Goal: Information Seeking & Learning: Learn about a topic

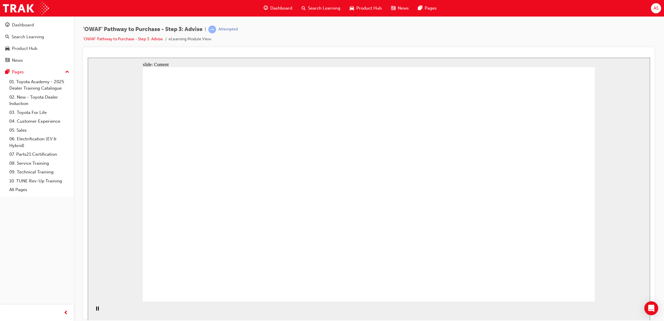
drag, startPoint x: 179, startPoint y: 254, endPoint x: 175, endPoint y: 269, distance: 15.4
click at [99, 309] on div "Pause (Ctrl+Alt+P)" at bounding box center [97, 311] width 10 height 10
click at [98, 309] on div "Play (Ctrl+Alt+P)" at bounding box center [97, 311] width 10 height 10
drag, startPoint x: 551, startPoint y: 280, endPoint x: 519, endPoint y: 246, distance: 46.3
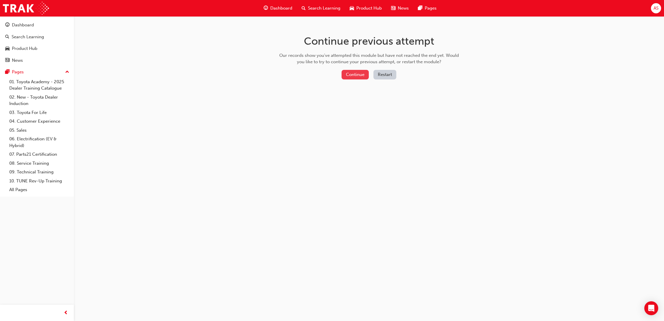
click at [361, 74] on button "Continue" at bounding box center [355, 75] width 27 height 10
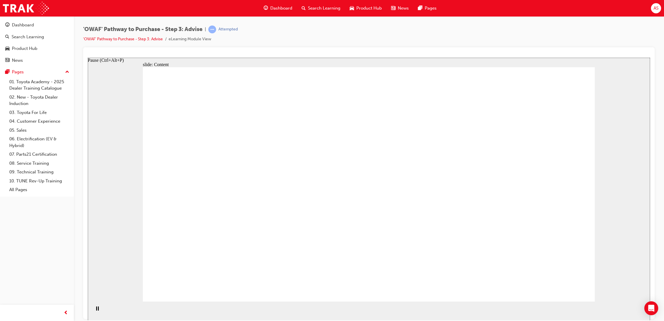
click at [98, 312] on div "Pause (Ctrl+Alt+P)" at bounding box center [97, 311] width 10 height 10
click at [98, 312] on div "Play (Ctrl+Alt+P)" at bounding box center [97, 311] width 10 height 10
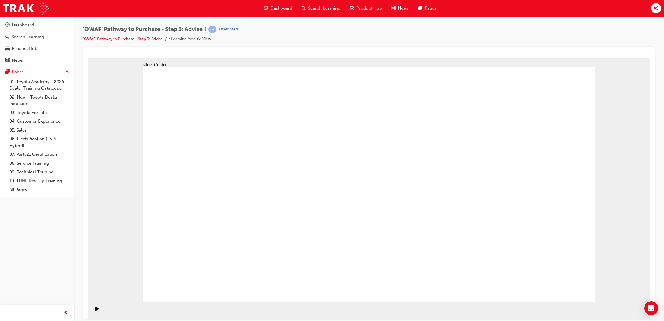
drag, startPoint x: 502, startPoint y: 129, endPoint x: 484, endPoint y: 132, distance: 17.8
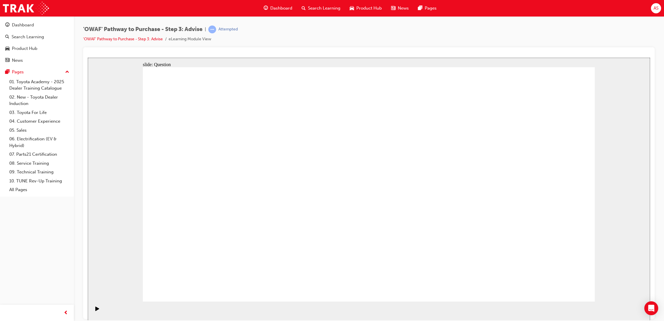
drag, startPoint x: 282, startPoint y: 264, endPoint x: 286, endPoint y: 225, distance: 39.0
drag, startPoint x: 382, startPoint y: 258, endPoint x: 262, endPoint y: 160, distance: 154.4
drag, startPoint x: 496, startPoint y: 276, endPoint x: 435, endPoint y: 249, distance: 66.3
drag, startPoint x: 465, startPoint y: 256, endPoint x: 202, endPoint y: 189, distance: 271.5
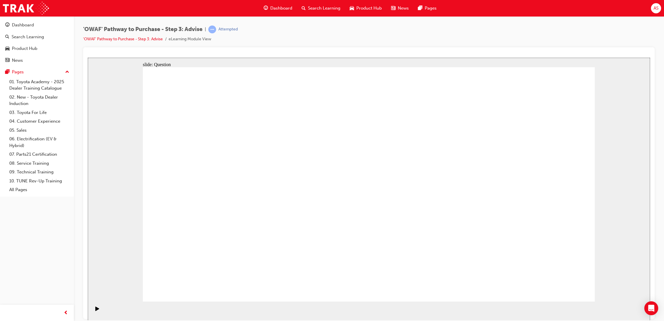
drag, startPoint x: 303, startPoint y: 254, endPoint x: 336, endPoint y: 164, distance: 96.2
drag, startPoint x: 388, startPoint y: 256, endPoint x: 267, endPoint y: 189, distance: 138.5
drag, startPoint x: 428, startPoint y: 255, endPoint x: 428, endPoint y: 259, distance: 4.4
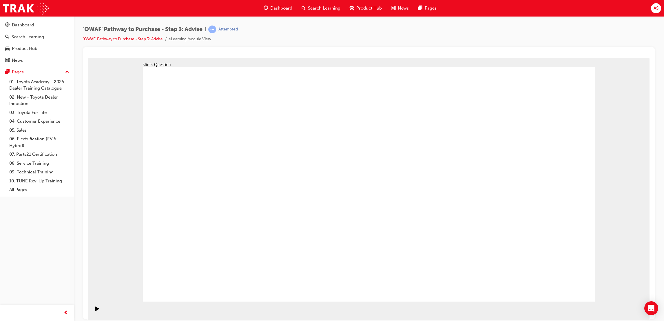
drag, startPoint x: 437, startPoint y: 280, endPoint x: 430, endPoint y: 194, distance: 86.6
drag, startPoint x: 446, startPoint y: 188, endPoint x: 460, endPoint y: 270, distance: 83.2
drag, startPoint x: 454, startPoint y: 242, endPoint x: 450, endPoint y: 197, distance: 44.8
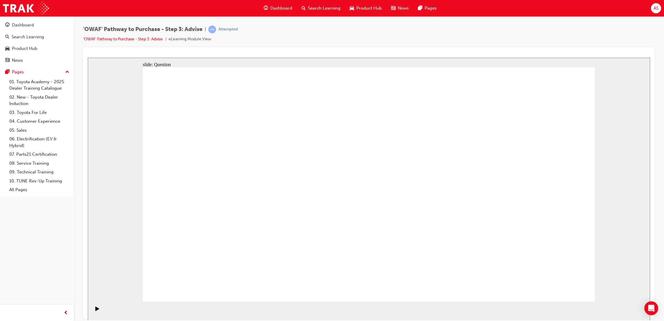
drag, startPoint x: 451, startPoint y: 195, endPoint x: 462, endPoint y: 244, distance: 50.3
drag, startPoint x: 464, startPoint y: 259, endPoint x: 449, endPoint y: 189, distance: 71.4
drag, startPoint x: 523, startPoint y: 220, endPoint x: 386, endPoint y: 209, distance: 138.0
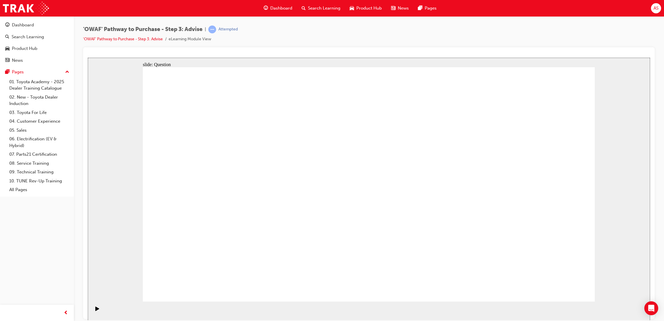
drag, startPoint x: 512, startPoint y: 207, endPoint x: 235, endPoint y: 215, distance: 276.7
drag, startPoint x: 523, startPoint y: 222, endPoint x: 402, endPoint y: 220, distance: 121.4
drag, startPoint x: 510, startPoint y: 219, endPoint x: 392, endPoint y: 220, distance: 117.9
drag, startPoint x: 527, startPoint y: 235, endPoint x: 255, endPoint y: 213, distance: 273.4
drag, startPoint x: 487, startPoint y: 213, endPoint x: 221, endPoint y: 213, distance: 266.5
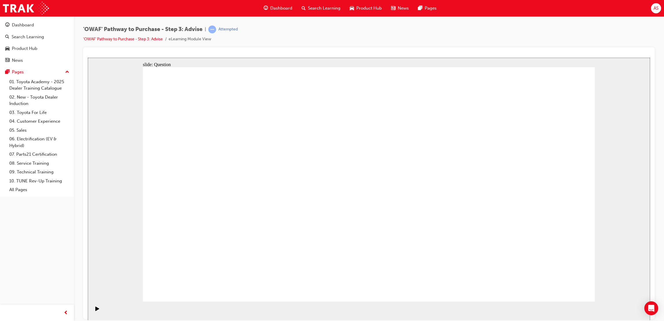
drag, startPoint x: 501, startPoint y: 209, endPoint x: 216, endPoint y: 211, distance: 284.4
drag, startPoint x: 492, startPoint y: 206, endPoint x: 211, endPoint y: 193, distance: 281.5
drag, startPoint x: 496, startPoint y: 220, endPoint x: 373, endPoint y: 210, distance: 123.5
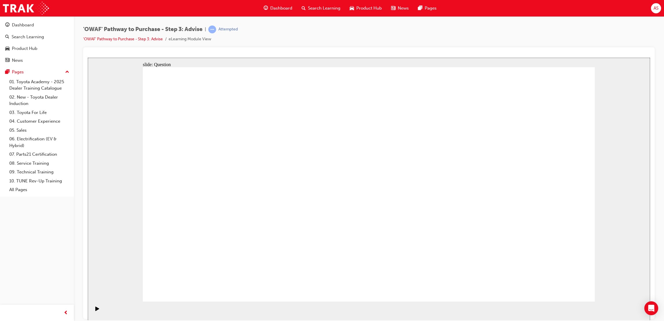
drag, startPoint x: 491, startPoint y: 213, endPoint x: 185, endPoint y: 212, distance: 305.6
drag, startPoint x: 479, startPoint y: 207, endPoint x: 332, endPoint y: 206, distance: 147.1
drag, startPoint x: 505, startPoint y: 225, endPoint x: 386, endPoint y: 231, distance: 118.6
drag, startPoint x: 501, startPoint y: 222, endPoint x: 394, endPoint y: 220, distance: 106.6
drag, startPoint x: 492, startPoint y: 216, endPoint x: 218, endPoint y: 213, distance: 274.3
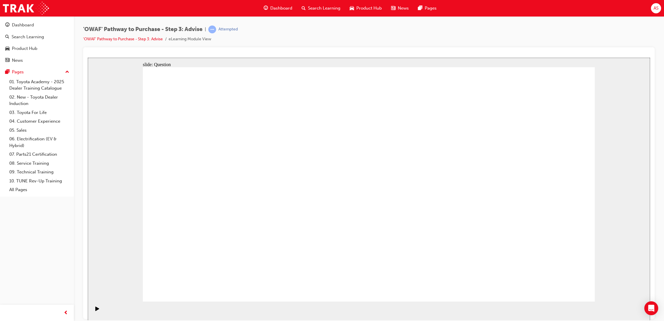
drag, startPoint x: 480, startPoint y: 198, endPoint x: 227, endPoint y: 209, distance: 253.4
drag, startPoint x: 432, startPoint y: 209, endPoint x: 229, endPoint y: 207, distance: 203.1
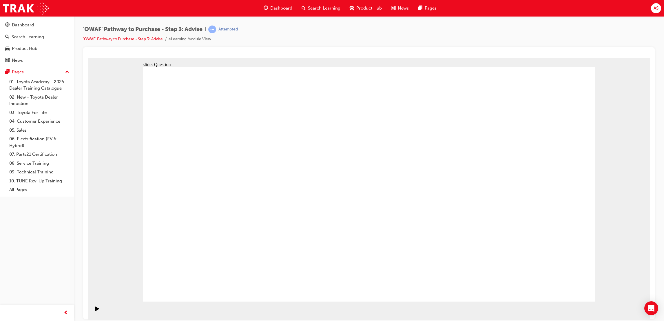
drag, startPoint x: 225, startPoint y: 169, endPoint x: 448, endPoint y: 208, distance: 226.3
drag, startPoint x: 222, startPoint y: 204, endPoint x: 410, endPoint y: 207, distance: 188.0
drag, startPoint x: 278, startPoint y: 201, endPoint x: 412, endPoint y: 204, distance: 133.8
drag, startPoint x: 282, startPoint y: 244, endPoint x: 469, endPoint y: 204, distance: 191.5
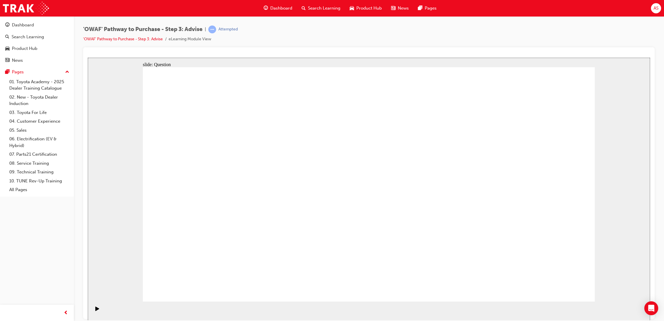
drag, startPoint x: 217, startPoint y: 224, endPoint x: 468, endPoint y: 200, distance: 251.7
drag, startPoint x: 320, startPoint y: 167, endPoint x: 500, endPoint y: 258, distance: 201.2
drag, startPoint x: 271, startPoint y: 158, endPoint x: 536, endPoint y: 239, distance: 278.1
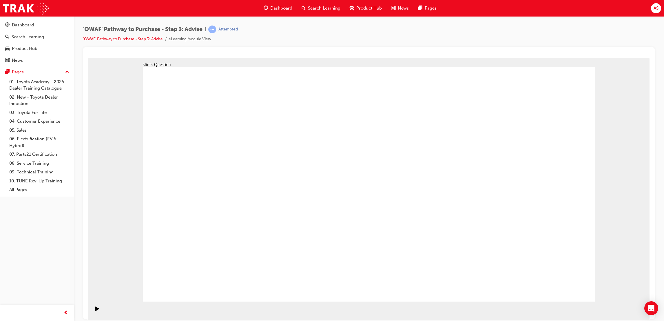
drag, startPoint x: 542, startPoint y: 173, endPoint x: 327, endPoint y: 257, distance: 230.6
drag, startPoint x: 196, startPoint y: 162, endPoint x: 472, endPoint y: 249, distance: 288.8
drag, startPoint x: 505, startPoint y: 160, endPoint x: 278, endPoint y: 159, distance: 226.5
drag, startPoint x: 237, startPoint y: 170, endPoint x: 373, endPoint y: 255, distance: 160.8
drag, startPoint x: 466, startPoint y: 166, endPoint x: 288, endPoint y: 251, distance: 197.7
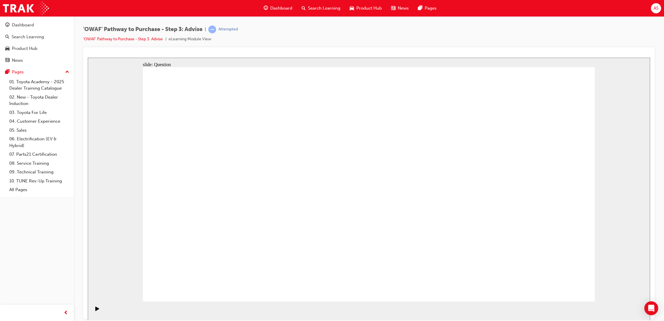
drag, startPoint x: 501, startPoint y: 157, endPoint x: 415, endPoint y: 234, distance: 114.8
drag, startPoint x: 404, startPoint y: 161, endPoint x: 401, endPoint y: 168, distance: 7.0
drag, startPoint x: 365, startPoint y: 174, endPoint x: 192, endPoint y: 265, distance: 196.0
drag, startPoint x: 404, startPoint y: 150, endPoint x: 233, endPoint y: 242, distance: 194.9
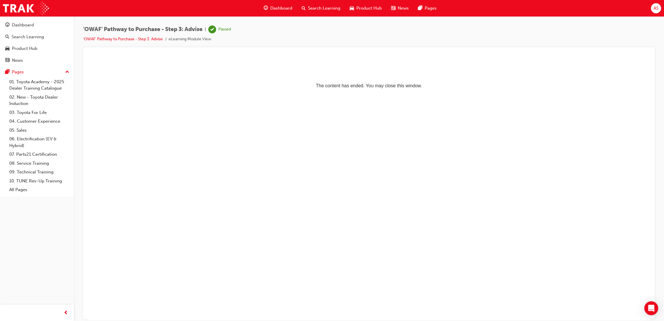
click at [278, 4] on div "Dashboard" at bounding box center [278, 8] width 38 height 12
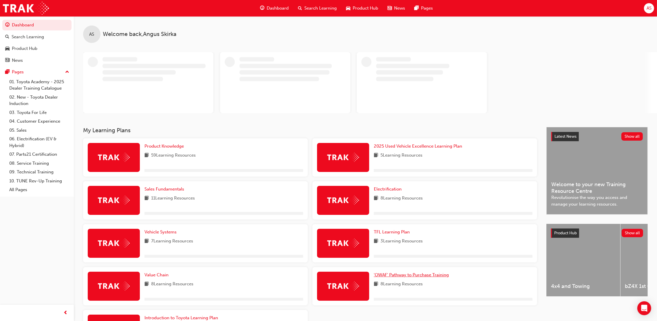
click at [411, 274] on span "'OWAF' Pathway to Purchase Training" at bounding box center [411, 274] width 75 height 5
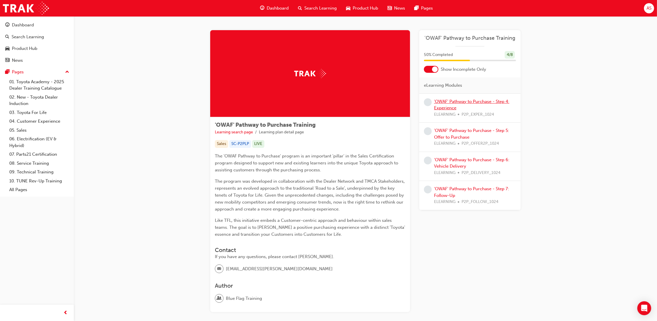
click at [460, 100] on link "'OWAF' Pathway to Purchase - Step 4: Experience" at bounding box center [471, 105] width 75 height 12
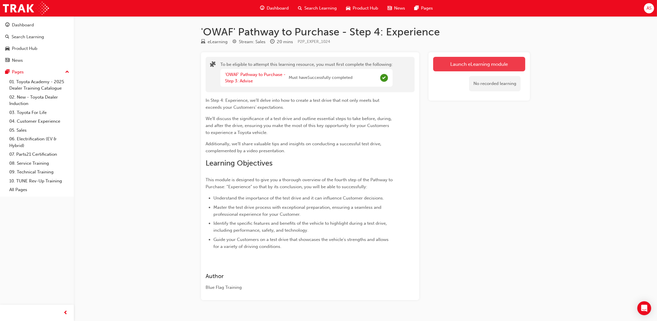
click at [464, 62] on button "Launch eLearning module" at bounding box center [479, 64] width 92 height 14
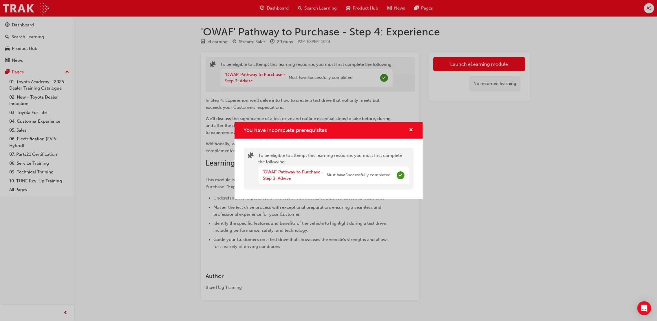
click at [415, 125] on div "You have incomplete prerequisites" at bounding box center [329, 130] width 188 height 17
click at [404, 127] on div "You have incomplete prerequisites" at bounding box center [329, 130] width 188 height 17
drag, startPoint x: 415, startPoint y: 131, endPoint x: 412, endPoint y: 132, distance: 3.0
click at [412, 132] on div "You have incomplete prerequisites" at bounding box center [329, 130] width 188 height 17
click at [412, 132] on span "cross-icon" at bounding box center [411, 130] width 4 height 5
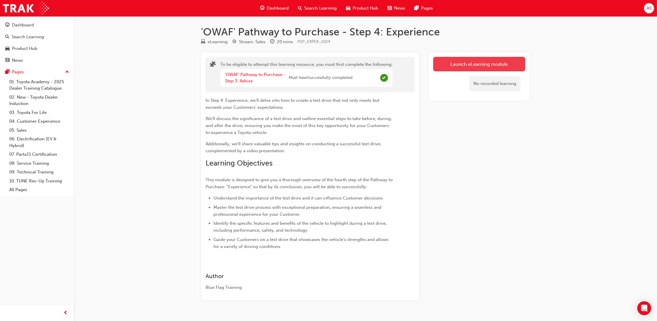
click at [455, 66] on button "Launch eLearning module" at bounding box center [479, 64] width 92 height 14
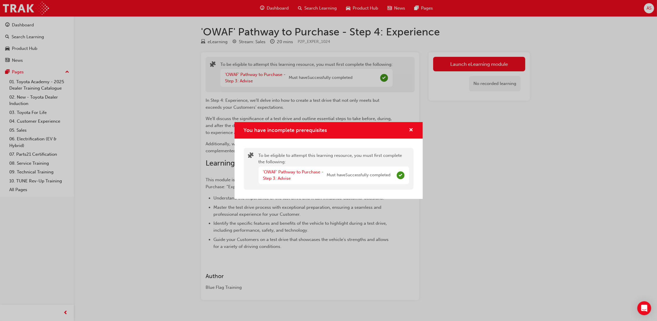
click at [406, 131] on div "You have incomplete prerequisites" at bounding box center [409, 130] width 9 height 7
drag, startPoint x: 402, startPoint y: 128, endPoint x: 411, endPoint y: 127, distance: 8.7
click at [406, 128] on div "You have incomplete prerequisites" at bounding box center [329, 130] width 170 height 7
click at [412, 128] on span "cross-icon" at bounding box center [411, 130] width 4 height 5
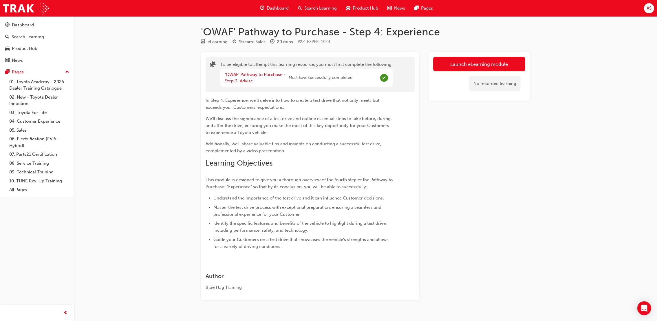
click at [268, 1] on div "Dashboard Search Learning Product Hub News Pages" at bounding box center [346, 8] width 187 height 17
click at [273, 3] on div "Dashboard" at bounding box center [274, 8] width 38 height 12
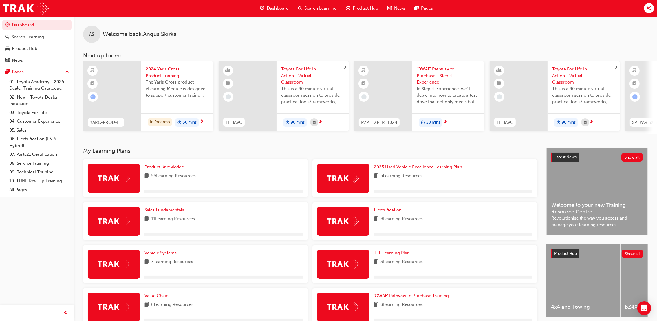
click at [280, 12] on div "Dashboard" at bounding box center [274, 8] width 38 height 12
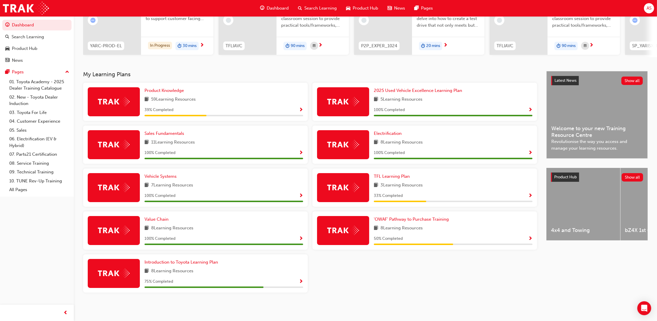
scroll to position [78, 0]
click at [427, 218] on span "'OWAF' Pathway to Purchase Training" at bounding box center [411, 218] width 75 height 5
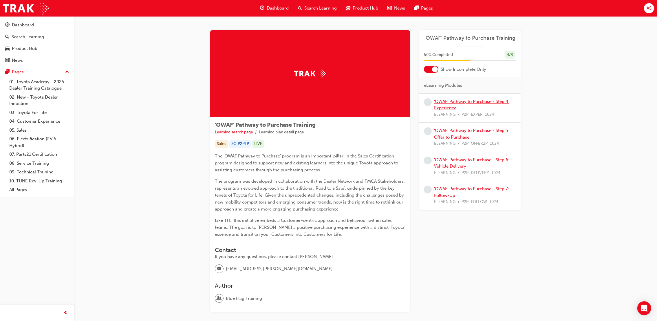
click at [453, 99] on link "'OWAF' Pathway to Purchase - Step 4: Experience" at bounding box center [471, 105] width 75 height 12
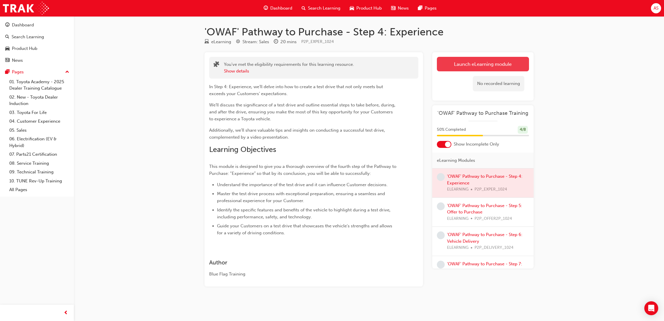
click at [465, 64] on button "Launch eLearning module" at bounding box center [483, 64] width 92 height 14
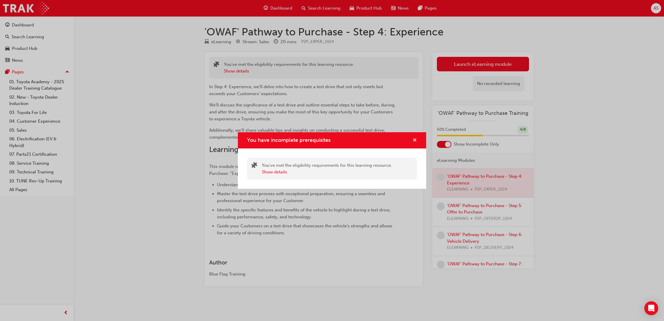
click at [414, 138] on div "You have incomplete prerequisites" at bounding box center [332, 140] width 188 height 17
click at [414, 138] on span "cross-icon" at bounding box center [414, 140] width 4 height 5
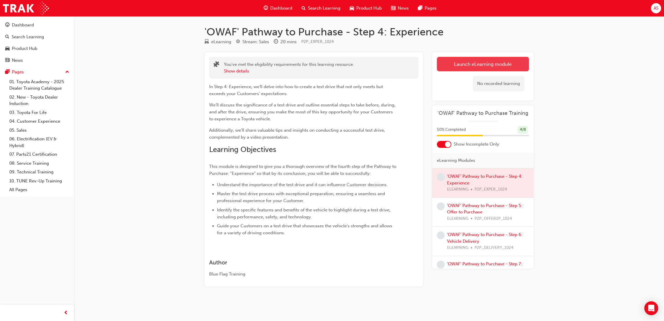
click at [464, 58] on button "Launch eLearning module" at bounding box center [483, 64] width 92 height 14
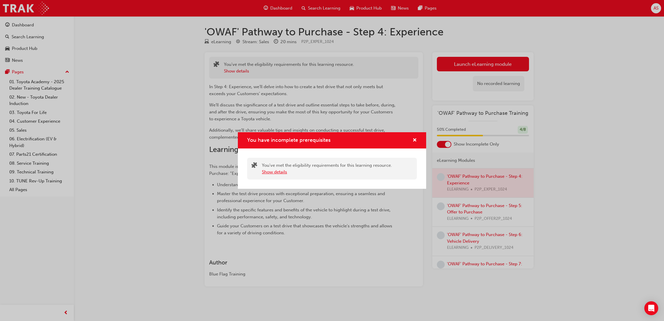
click at [277, 169] on button "Show details" at bounding box center [274, 172] width 25 height 7
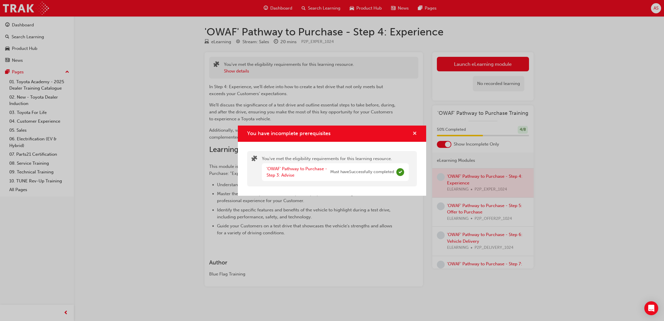
click at [416, 131] on span "cross-icon" at bounding box center [414, 133] width 4 height 5
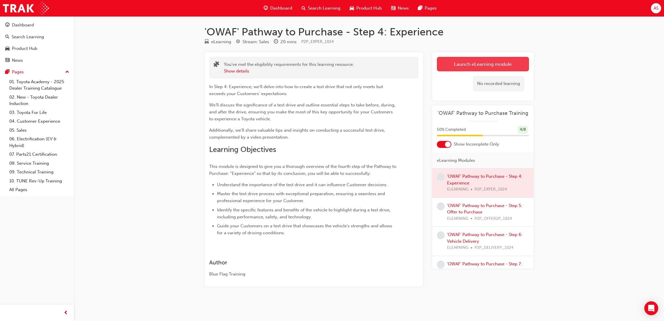
click at [466, 66] on button "Launch eLearning module" at bounding box center [483, 64] width 92 height 14
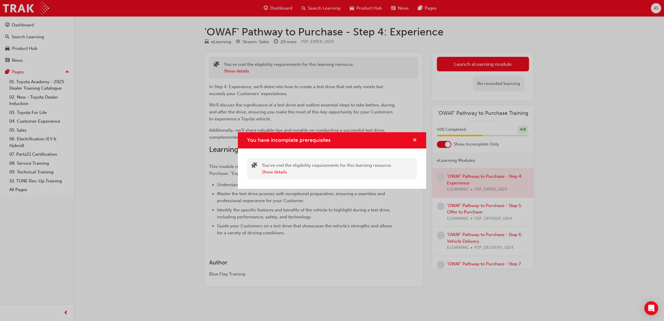
drag, startPoint x: 414, startPoint y: 139, endPoint x: 423, endPoint y: 149, distance: 13.7
click at [415, 139] on span "cross-icon" at bounding box center [414, 140] width 4 height 5
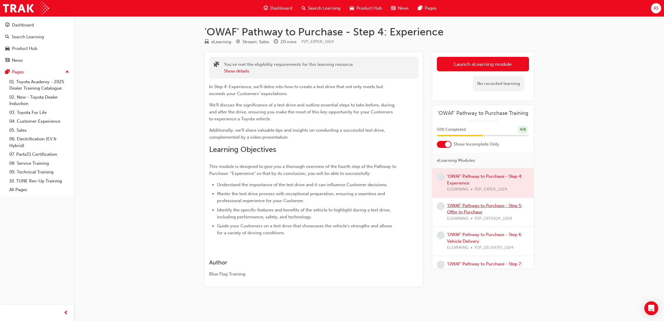
click at [474, 210] on link "'OWAF' Pathway to Purchase - Step 5: Offer to Purchase" at bounding box center [484, 209] width 75 height 12
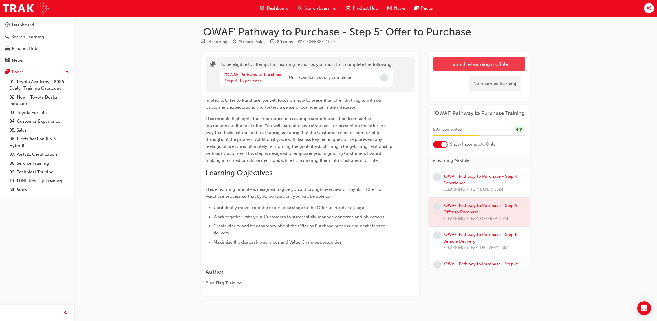
click at [468, 66] on button "Launch eLearning module" at bounding box center [479, 64] width 92 height 14
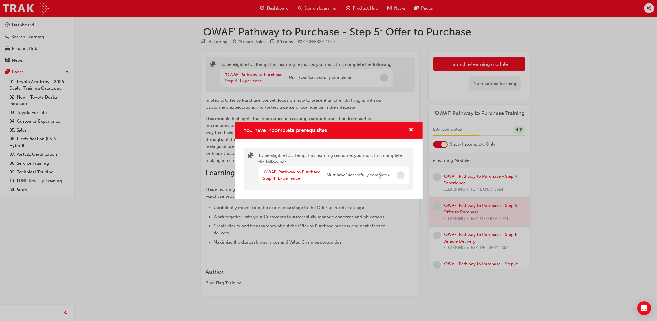
drag, startPoint x: 381, startPoint y: 182, endPoint x: 364, endPoint y: 180, distance: 17.4
click at [364, 180] on div "'OWAF' Pathway to Purchase - Step 4: Experience Must have Successfully completed" at bounding box center [326, 175] width 127 height 13
click at [286, 171] on link "'OWAF' Pathway to Purchase - Step 4: Experience" at bounding box center [293, 175] width 61 height 12
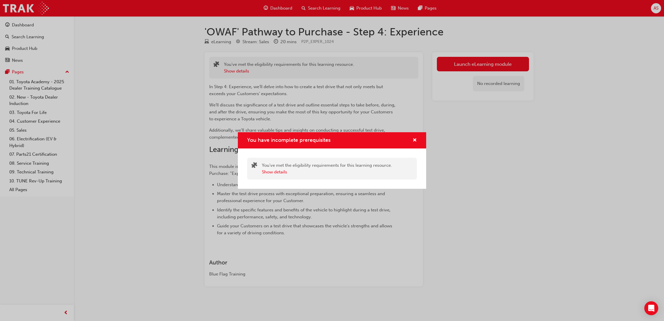
click at [410, 140] on div "You have incomplete prerequisites" at bounding box center [412, 140] width 9 height 7
click at [419, 135] on div "You have incomplete prerequisites" at bounding box center [332, 140] width 188 height 17
click at [413, 138] on span "cross-icon" at bounding box center [414, 140] width 4 height 5
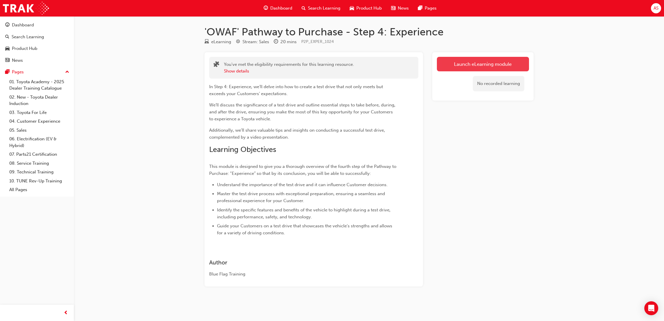
click at [463, 66] on link "Launch eLearning module" at bounding box center [483, 64] width 92 height 14
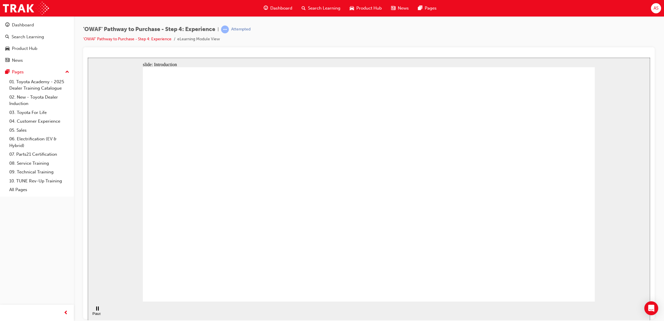
drag, startPoint x: 465, startPoint y: 248, endPoint x: 393, endPoint y: 207, distance: 83.2
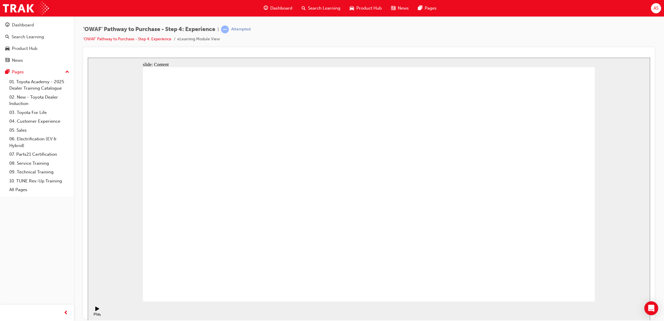
drag, startPoint x: 379, startPoint y: 171, endPoint x: 379, endPoint y: 175, distance: 3.8
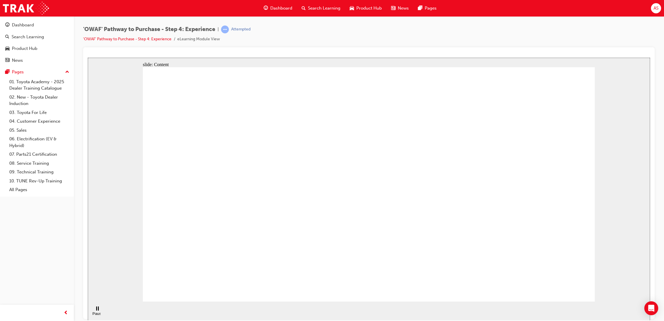
drag, startPoint x: 560, startPoint y: 277, endPoint x: 563, endPoint y: 281, distance: 4.7
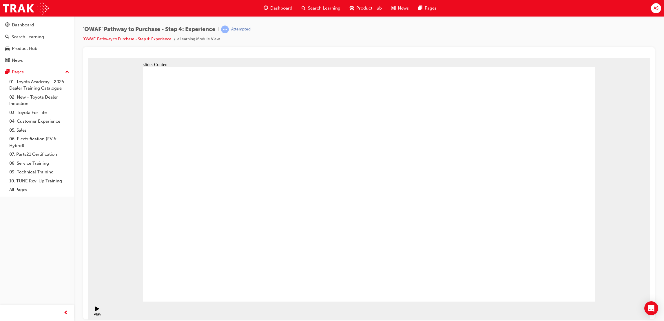
drag, startPoint x: 317, startPoint y: 187, endPoint x: 329, endPoint y: 232, distance: 47.5
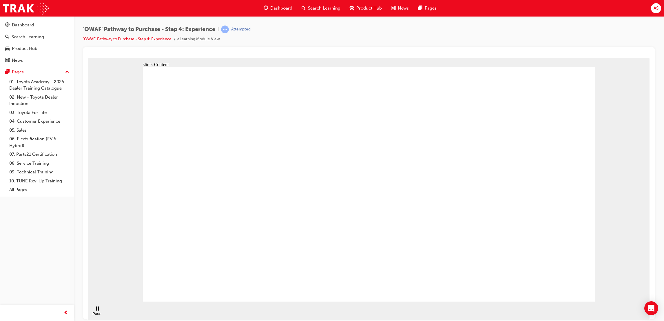
drag, startPoint x: 284, startPoint y: 260, endPoint x: 277, endPoint y: 258, distance: 6.9
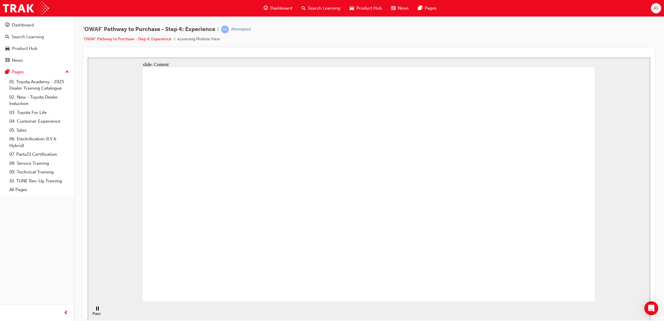
drag, startPoint x: 294, startPoint y: 272, endPoint x: 301, endPoint y: 256, distance: 17.6
drag, startPoint x: 364, startPoint y: 223, endPoint x: 338, endPoint y: 234, distance: 28.5
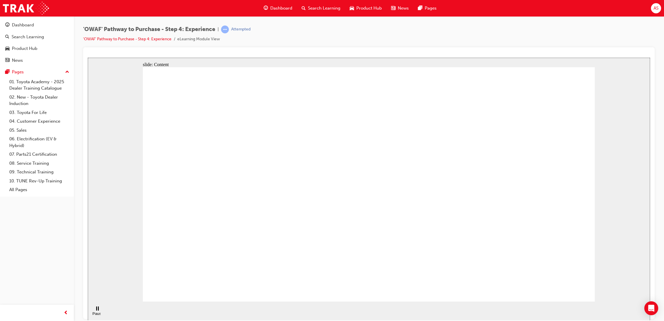
drag, startPoint x: 263, startPoint y: 251, endPoint x: 273, endPoint y: 242, distance: 13.1
drag, startPoint x: 342, startPoint y: 191, endPoint x: 264, endPoint y: 198, distance: 77.4
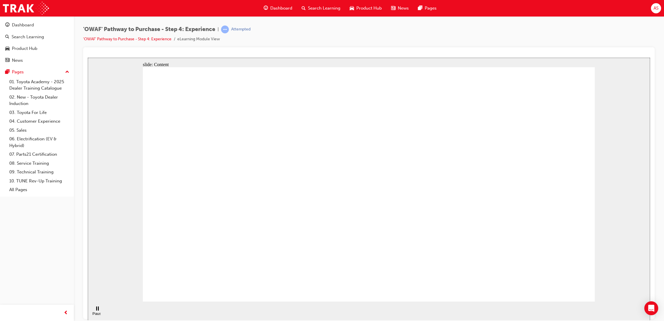
drag, startPoint x: 263, startPoint y: 195, endPoint x: 317, endPoint y: 246, distance: 75.0
drag, startPoint x: 278, startPoint y: 117, endPoint x: 296, endPoint y: 194, distance: 79.0
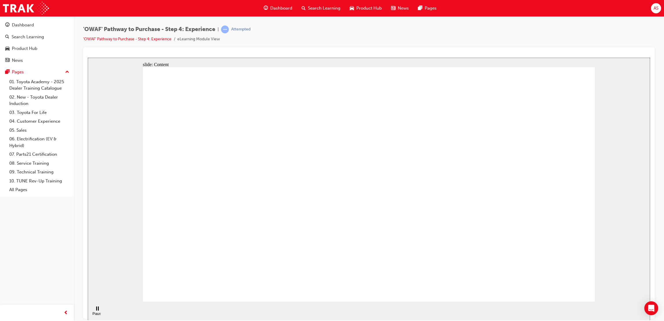
drag, startPoint x: 320, startPoint y: 231, endPoint x: 354, endPoint y: 235, distance: 33.6
drag, startPoint x: 264, startPoint y: 225, endPoint x: 301, endPoint y: 213, distance: 39.5
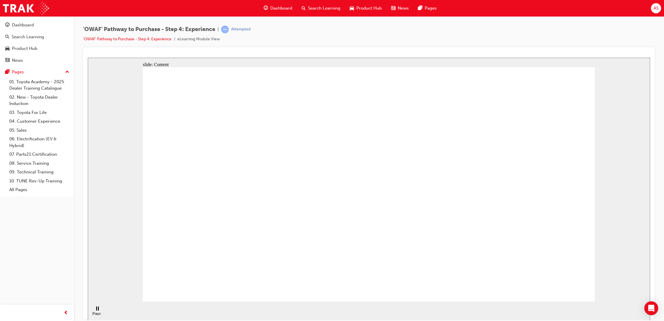
drag, startPoint x: 325, startPoint y: 223, endPoint x: 320, endPoint y: 224, distance: 4.7
drag, startPoint x: 390, startPoint y: 225, endPoint x: 406, endPoint y: 227, distance: 16.1
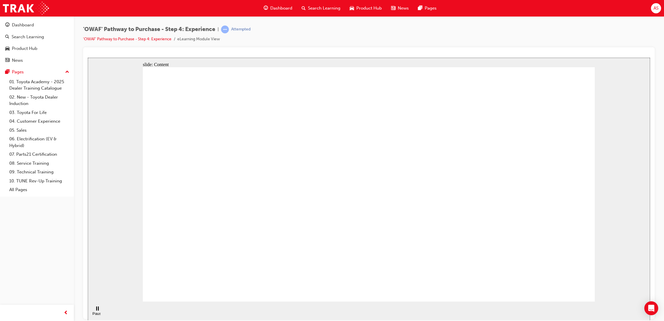
drag, startPoint x: 346, startPoint y: 227, endPoint x: 312, endPoint y: 226, distance: 33.6
drag, startPoint x: 305, startPoint y: 228, endPoint x: 329, endPoint y: 228, distance: 24.3
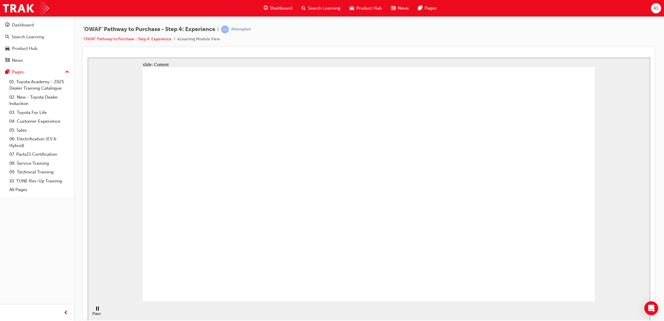
drag, startPoint x: 326, startPoint y: 125, endPoint x: 168, endPoint y: 149, distance: 160.0
drag, startPoint x: 173, startPoint y: 150, endPoint x: 224, endPoint y: 180, distance: 59.1
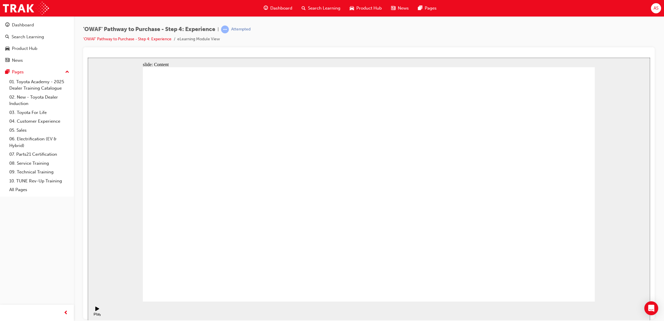
drag, startPoint x: 366, startPoint y: 240, endPoint x: 427, endPoint y: 248, distance: 61.9
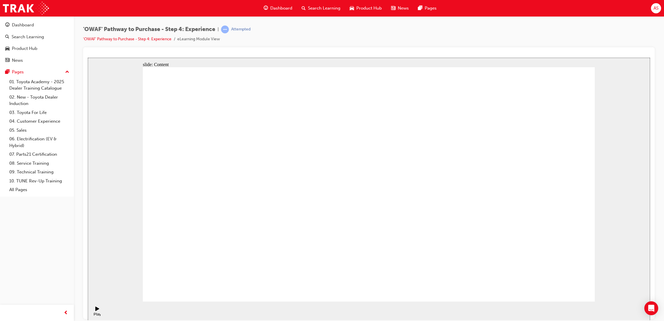
drag, startPoint x: 542, startPoint y: 277, endPoint x: 547, endPoint y: 281, distance: 6.6
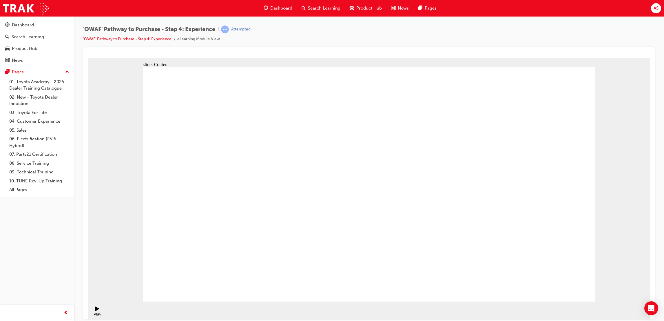
drag, startPoint x: 184, startPoint y: 163, endPoint x: 228, endPoint y: 164, distance: 44.0
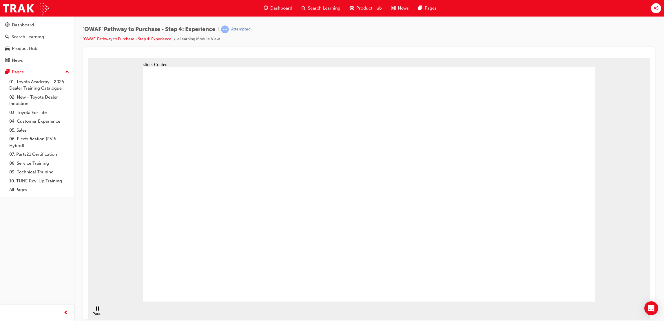
drag, startPoint x: 363, startPoint y: 159, endPoint x: 416, endPoint y: 159, distance: 53.6
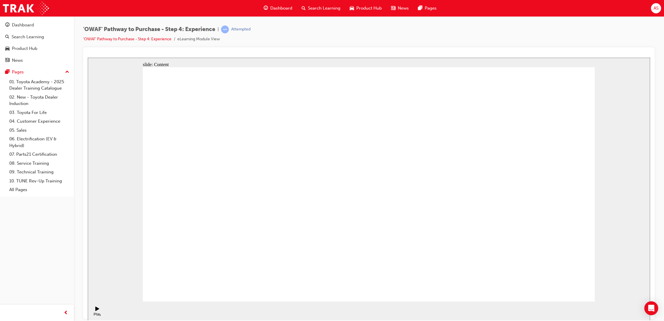
drag, startPoint x: 176, startPoint y: 184, endPoint x: 183, endPoint y: 184, distance: 6.7
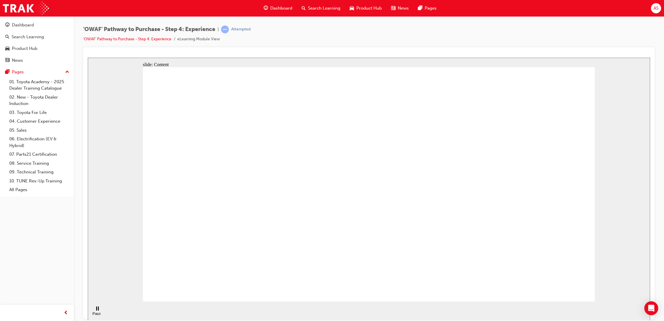
drag, startPoint x: 398, startPoint y: 167, endPoint x: 398, endPoint y: 172, distance: 4.3
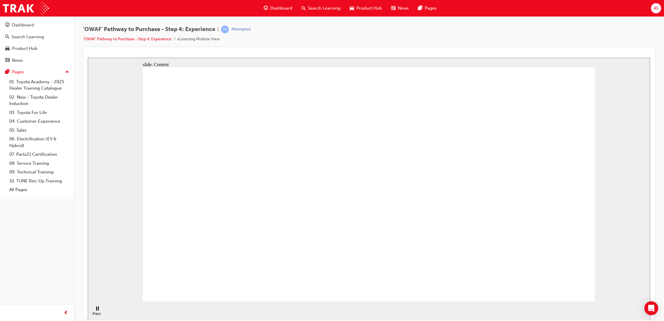
drag, startPoint x: 398, startPoint y: 207, endPoint x: 403, endPoint y: 220, distance: 14.2
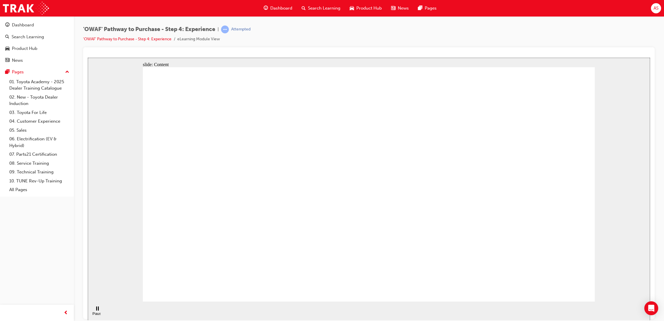
drag, startPoint x: 395, startPoint y: 252, endPoint x: 397, endPoint y: 263, distance: 11.9
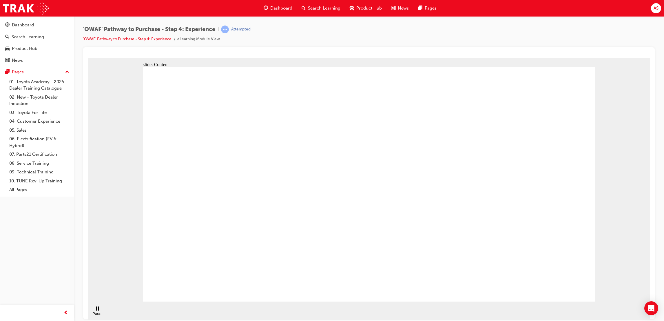
drag, startPoint x: 462, startPoint y: 109, endPoint x: 529, endPoint y: 138, distance: 73.8
drag, startPoint x: 528, startPoint y: 154, endPoint x: 516, endPoint y: 208, distance: 54.9
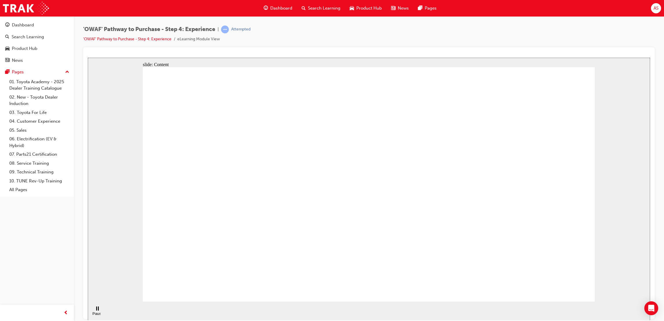
drag, startPoint x: 490, startPoint y: 208, endPoint x: 443, endPoint y: 166, distance: 63.2
drag, startPoint x: 493, startPoint y: 117, endPoint x: 511, endPoint y: 156, distance: 42.6
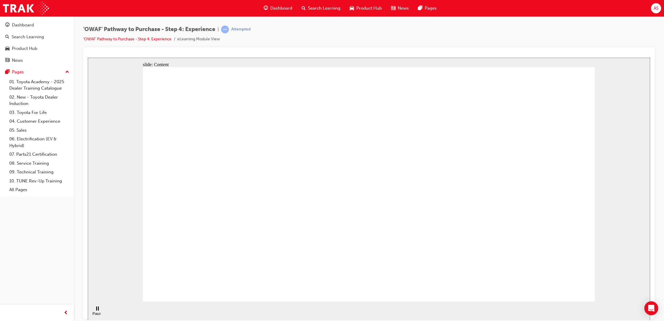
drag, startPoint x: 475, startPoint y: 108, endPoint x: 522, endPoint y: 167, distance: 75.9
drag, startPoint x: 524, startPoint y: 202, endPoint x: 510, endPoint y: 208, distance: 15.2
drag, startPoint x: 487, startPoint y: 218, endPoint x: 439, endPoint y: 194, distance: 53.8
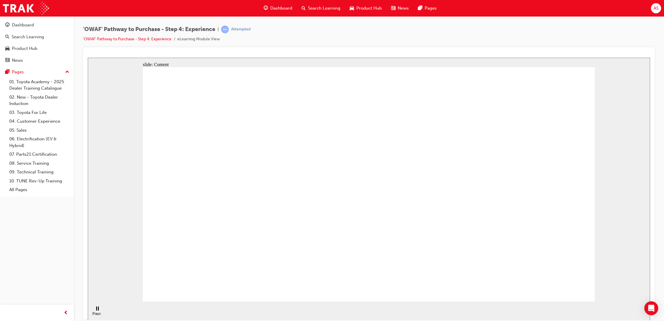
drag, startPoint x: 433, startPoint y: 190, endPoint x: 431, endPoint y: 187, distance: 3.6
drag, startPoint x: 456, startPoint y: 97, endPoint x: 468, endPoint y: 94, distance: 12.2
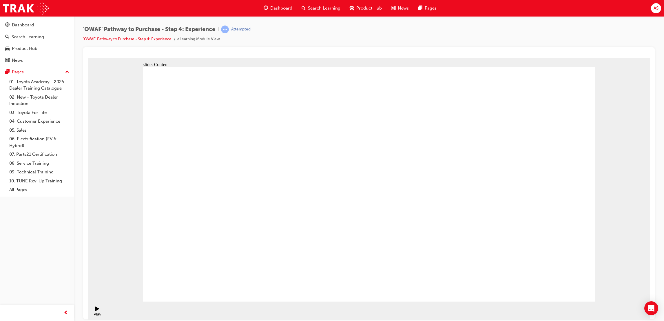
drag, startPoint x: 322, startPoint y: 271, endPoint x: 329, endPoint y: 262, distance: 11.8
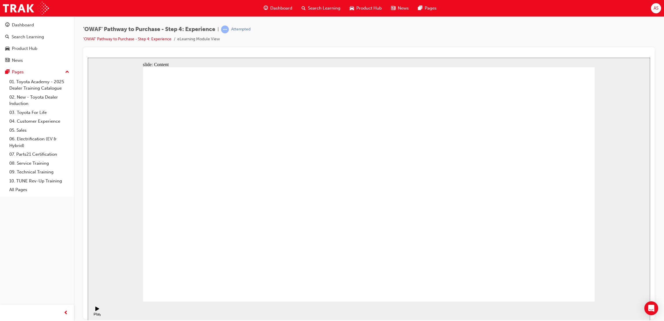
drag, startPoint x: 280, startPoint y: 178, endPoint x: 255, endPoint y: 203, distance: 35.4
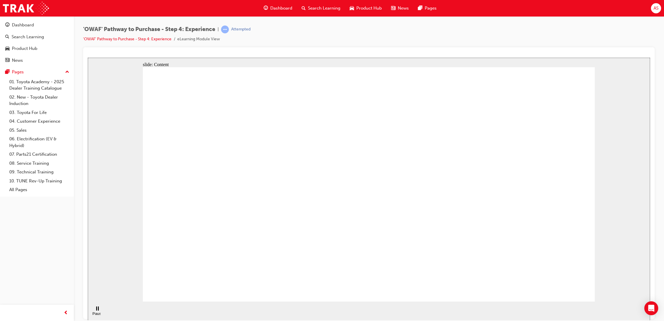
drag, startPoint x: 287, startPoint y: 240, endPoint x: 351, endPoint y: 227, distance: 65.6
drag, startPoint x: 385, startPoint y: 220, endPoint x: 395, endPoint y: 220, distance: 9.3
drag, startPoint x: 264, startPoint y: 156, endPoint x: 344, endPoint y: 154, distance: 79.7
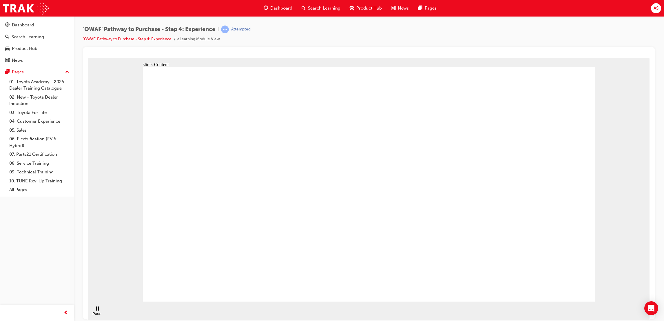
drag, startPoint x: 368, startPoint y: 192, endPoint x: 355, endPoint y: 242, distance: 51.6
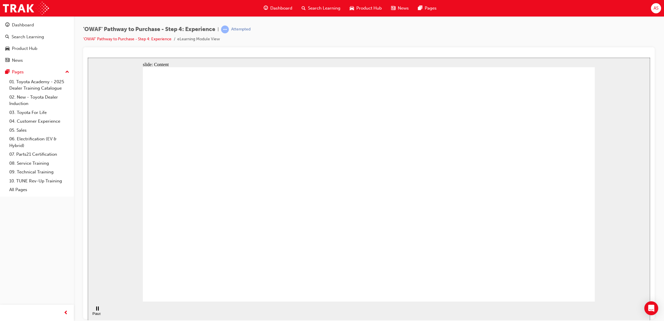
drag, startPoint x: 317, startPoint y: 251, endPoint x: 303, endPoint y: 229, distance: 25.7
drag, startPoint x: 244, startPoint y: 235, endPoint x: 202, endPoint y: 241, distance: 42.2
drag, startPoint x: 190, startPoint y: 222, endPoint x: 198, endPoint y: 189, distance: 33.4
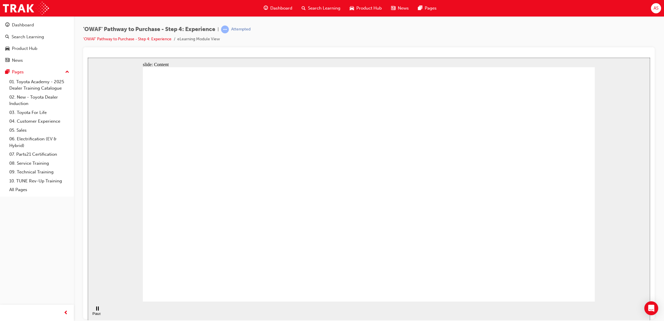
drag, startPoint x: 319, startPoint y: 160, endPoint x: 322, endPoint y: 161, distance: 3.0
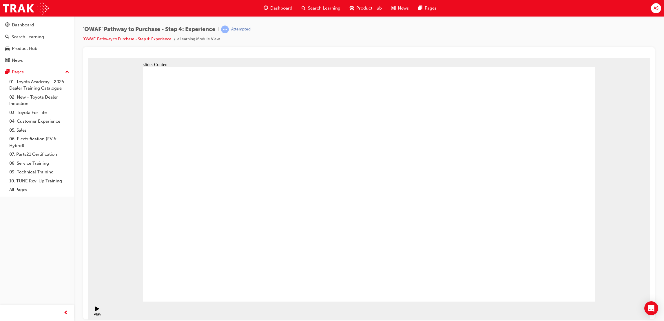
drag, startPoint x: 180, startPoint y: 235, endPoint x: 241, endPoint y: 236, distance: 60.8
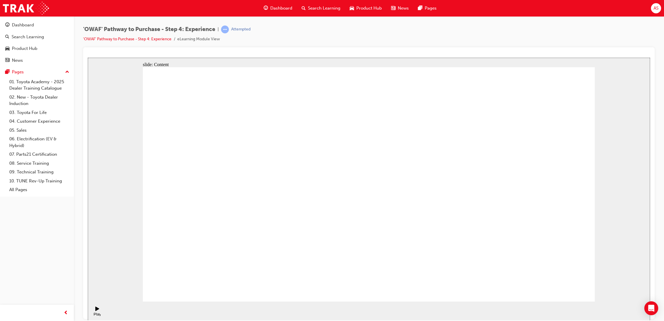
drag, startPoint x: 220, startPoint y: 223, endPoint x: 246, endPoint y: 225, distance: 25.9
drag, startPoint x: 246, startPoint y: 225, endPoint x: 279, endPoint y: 226, distance: 33.3
drag, startPoint x: 279, startPoint y: 226, endPoint x: 303, endPoint y: 227, distance: 23.8
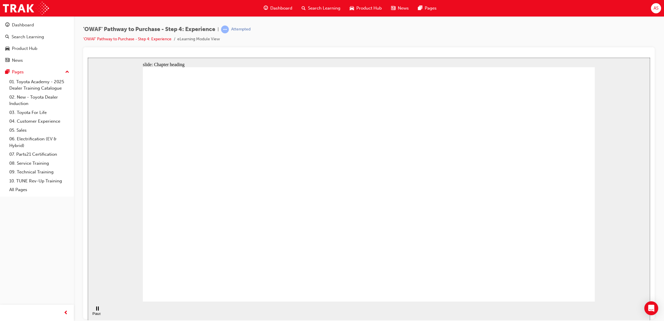
drag, startPoint x: 533, startPoint y: 245, endPoint x: 541, endPoint y: 258, distance: 15.0
drag, startPoint x: 541, startPoint y: 258, endPoint x: 548, endPoint y: 261, distance: 7.1
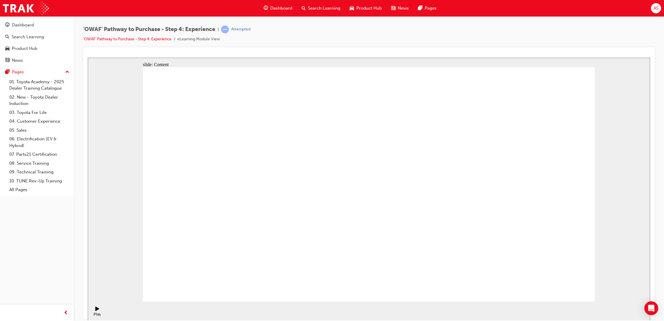
drag, startPoint x: 499, startPoint y: 172, endPoint x: 485, endPoint y: 178, distance: 15.3
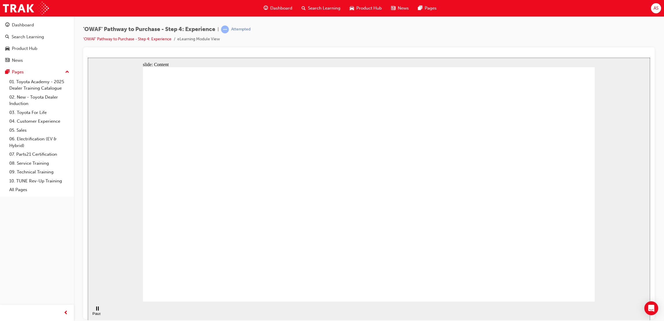
drag, startPoint x: 451, startPoint y: 231, endPoint x: 333, endPoint y: 206, distance: 120.7
drag, startPoint x: 559, startPoint y: 259, endPoint x: 561, endPoint y: 278, distance: 19.2
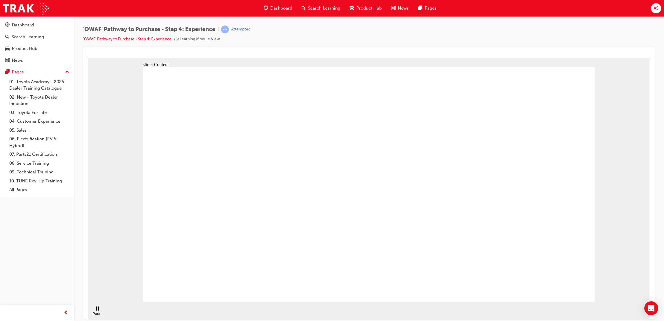
drag, startPoint x: 390, startPoint y: 292, endPoint x: 409, endPoint y: 269, distance: 29.8
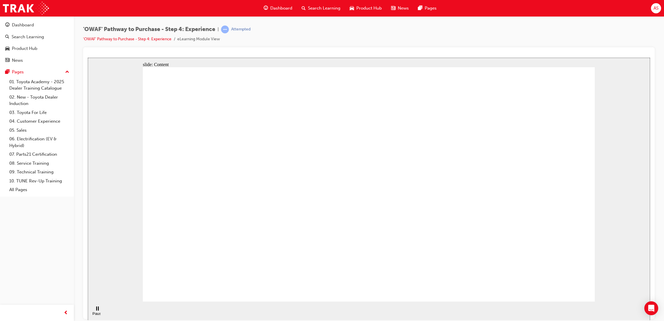
drag, startPoint x: 401, startPoint y: 156, endPoint x: 404, endPoint y: 167, distance: 12.1
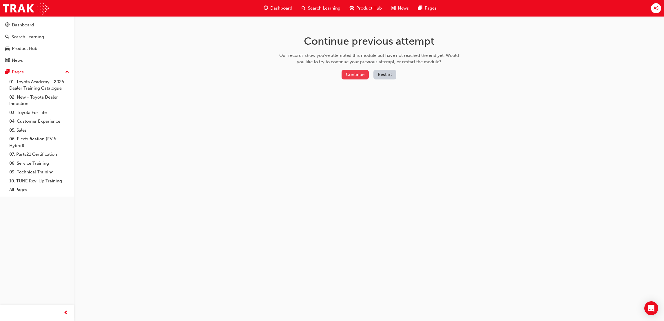
click at [360, 75] on button "Continue" at bounding box center [355, 75] width 27 height 10
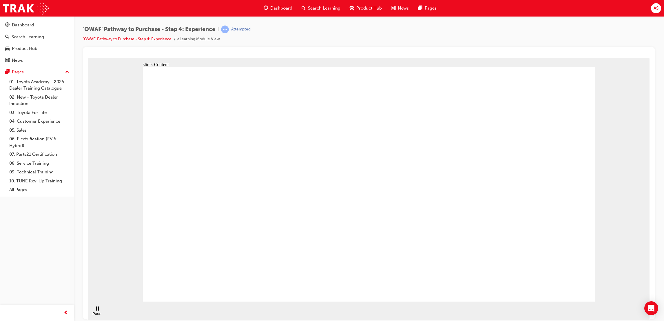
drag, startPoint x: 431, startPoint y: 171, endPoint x: 443, endPoint y: 174, distance: 12.4
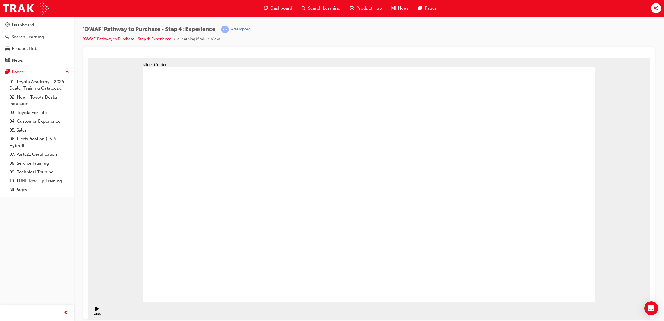
drag, startPoint x: 450, startPoint y: 174, endPoint x: 426, endPoint y: 168, distance: 24.4
drag, startPoint x: 416, startPoint y: 160, endPoint x: 391, endPoint y: 205, distance: 51.6
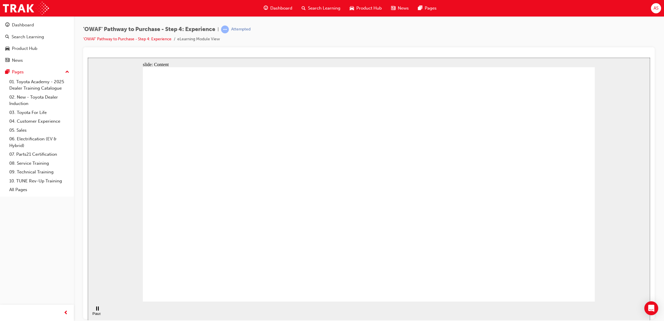
drag, startPoint x: 493, startPoint y: 127, endPoint x: 447, endPoint y: 129, distance: 45.9
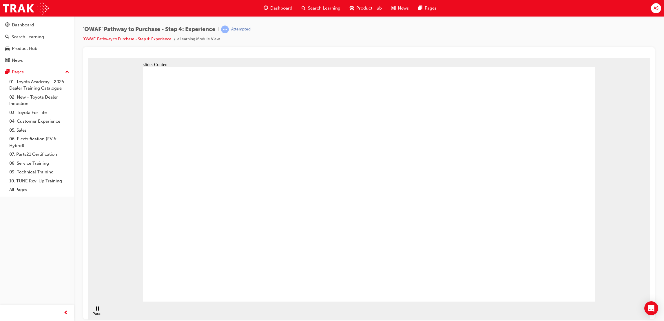
drag, startPoint x: 451, startPoint y: 128, endPoint x: 481, endPoint y: 123, distance: 30.9
drag, startPoint x: 481, startPoint y: 123, endPoint x: 487, endPoint y: 199, distance: 76.4
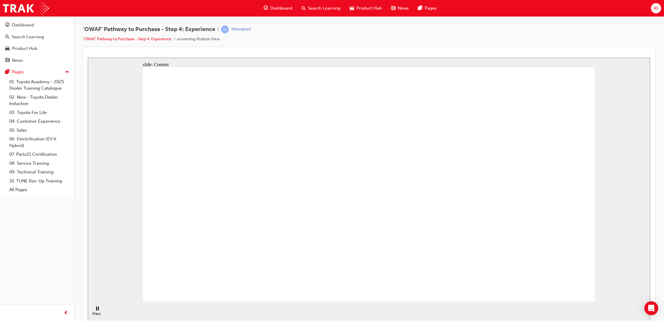
drag, startPoint x: 488, startPoint y: 200, endPoint x: 477, endPoint y: 195, distance: 11.3
drag, startPoint x: 477, startPoint y: 195, endPoint x: 398, endPoint y: 193, distance: 79.4
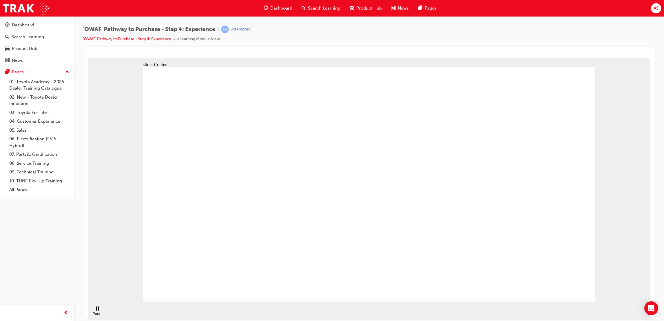
drag, startPoint x: 391, startPoint y: 190, endPoint x: 384, endPoint y: 177, distance: 14.8
drag, startPoint x: 290, startPoint y: 162, endPoint x: 260, endPoint y: 154, distance: 31.4
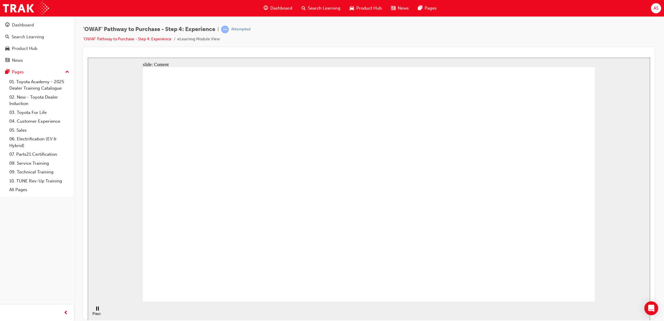
drag, startPoint x: 260, startPoint y: 154, endPoint x: 262, endPoint y: 154, distance: 2.9
drag, startPoint x: 262, startPoint y: 154, endPoint x: 283, endPoint y: 151, distance: 20.5
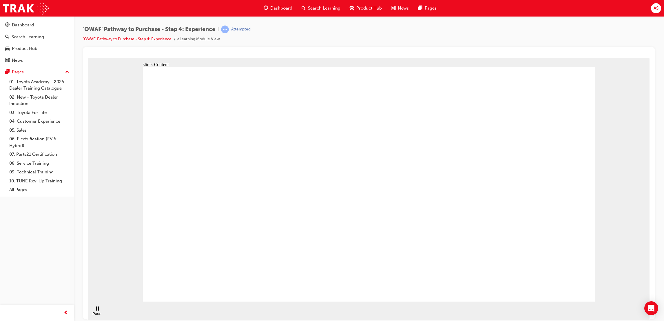
click at [98, 311] on div "Pause (Ctrl+Alt+P)" at bounding box center [97, 311] width 10 height 10
click at [100, 310] on div "Play (Ctrl+Alt+P)" at bounding box center [97, 311] width 10 height 10
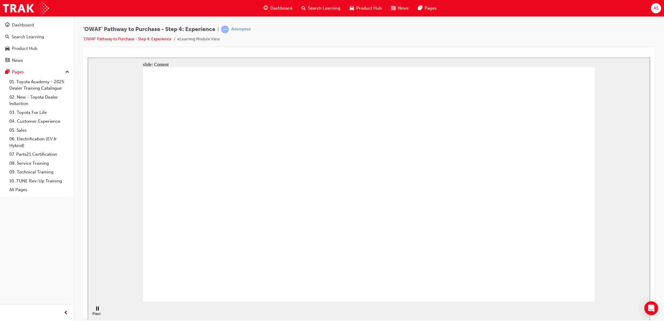
drag, startPoint x: 436, startPoint y: 237, endPoint x: 415, endPoint y: 238, distance: 20.9
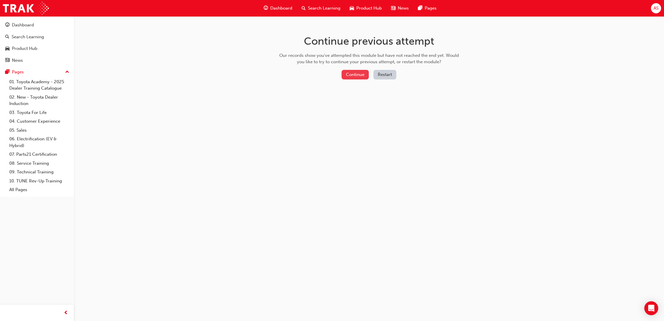
click at [356, 77] on button "Continue" at bounding box center [355, 75] width 27 height 10
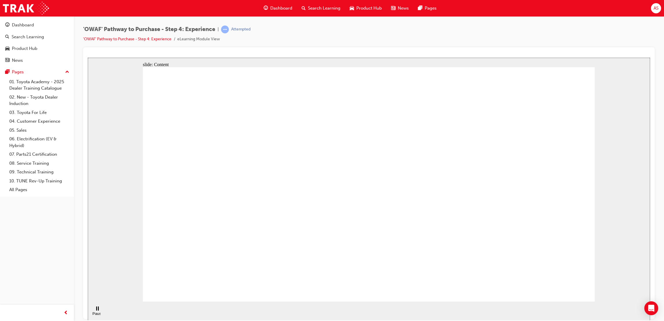
drag, startPoint x: 456, startPoint y: 220, endPoint x: 427, endPoint y: 207, distance: 32.0
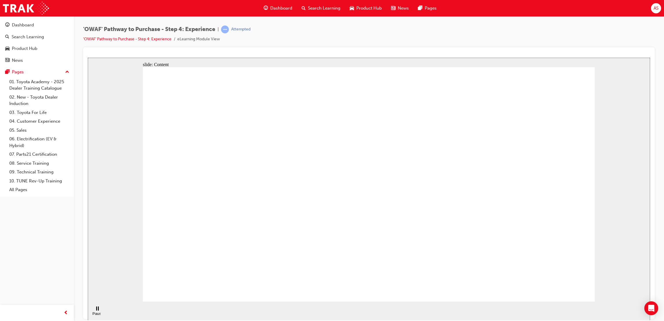
drag, startPoint x: 459, startPoint y: 215, endPoint x: 439, endPoint y: 217, distance: 20.3
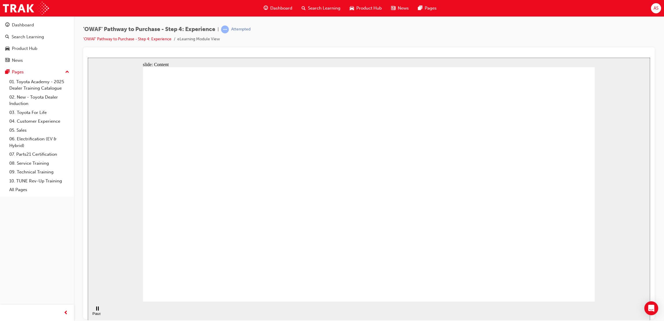
drag, startPoint x: 299, startPoint y: 147, endPoint x: 302, endPoint y: 154, distance: 7.4
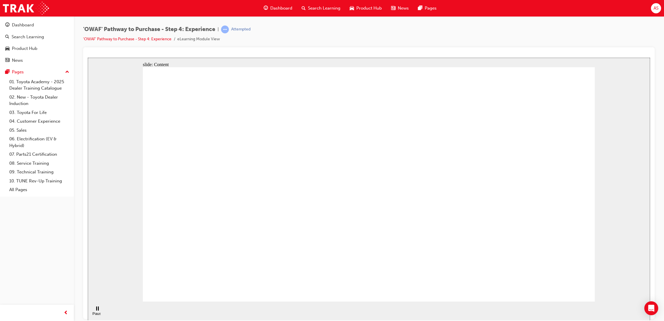
drag, startPoint x: 490, startPoint y: 81, endPoint x: 490, endPoint y: 91, distance: 9.9
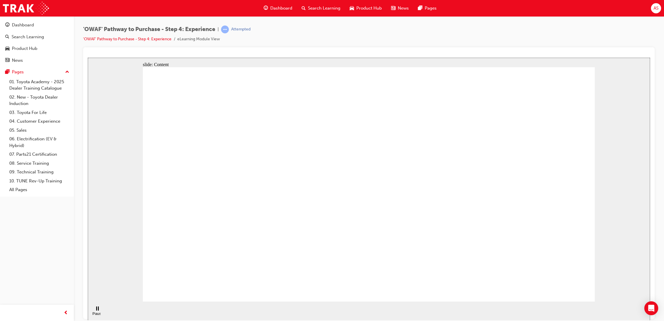
drag, startPoint x: 479, startPoint y: 157, endPoint x: 474, endPoint y: 158, distance: 5.1
drag, startPoint x: 423, startPoint y: 197, endPoint x: 417, endPoint y: 193, distance: 7.0
drag, startPoint x: 375, startPoint y: 150, endPoint x: 364, endPoint y: 170, distance: 23.0
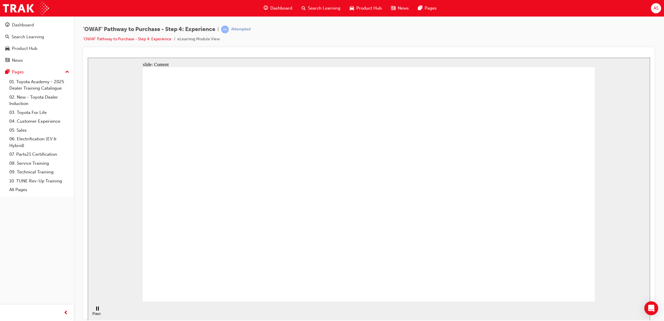
drag, startPoint x: 364, startPoint y: 170, endPoint x: 383, endPoint y: 200, distance: 35.9
drag, startPoint x: 385, startPoint y: 201, endPoint x: 193, endPoint y: 129, distance: 204.8
drag, startPoint x: 193, startPoint y: 129, endPoint x: 264, endPoint y: 126, distance: 71.6
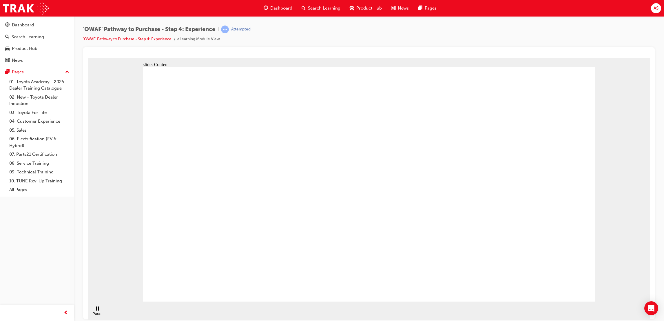
click at [97, 311] on div "Pause (Ctrl+Alt+P)" at bounding box center [97, 315] width 10 height 9
drag, startPoint x: 157, startPoint y: 283, endPoint x: 167, endPoint y: 285, distance: 10.0
click at [97, 311] on div "Play (Ctrl+Alt+P)" at bounding box center [97, 315] width 10 height 9
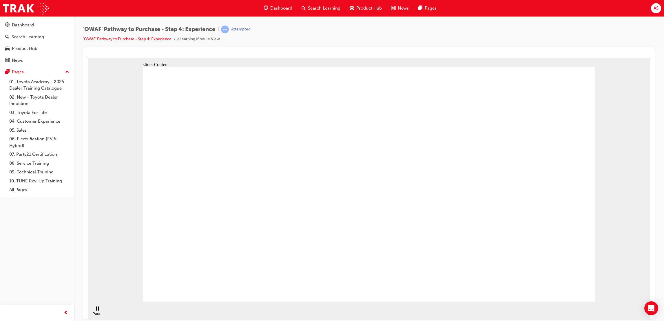
click at [267, 5] on span "guage-icon" at bounding box center [266, 8] width 4 height 7
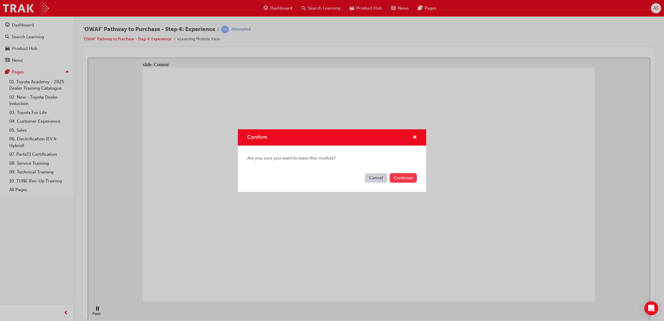
click at [404, 175] on button "Continue" at bounding box center [403, 178] width 27 height 10
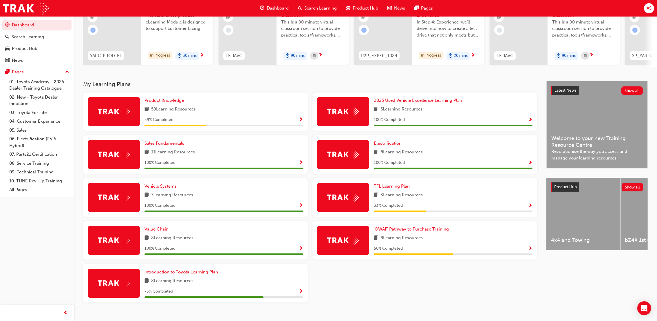
scroll to position [78, 0]
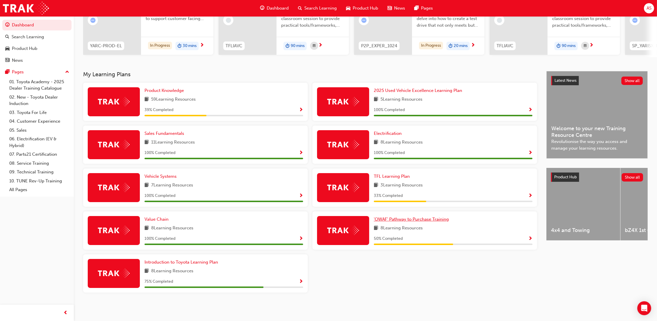
click at [405, 220] on span "'OWAF' Pathway to Purchase Training" at bounding box center [411, 218] width 75 height 5
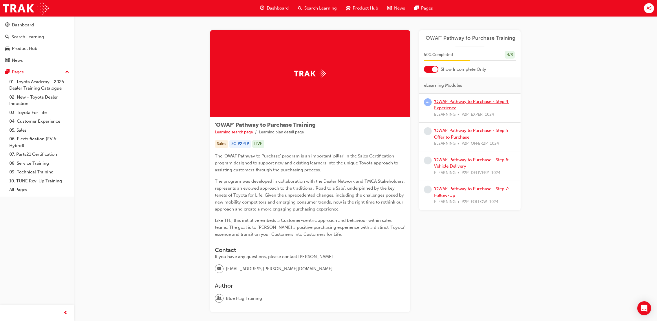
click at [456, 103] on link "'OWAF' Pathway to Purchase - Step 4: Experience" at bounding box center [471, 105] width 75 height 12
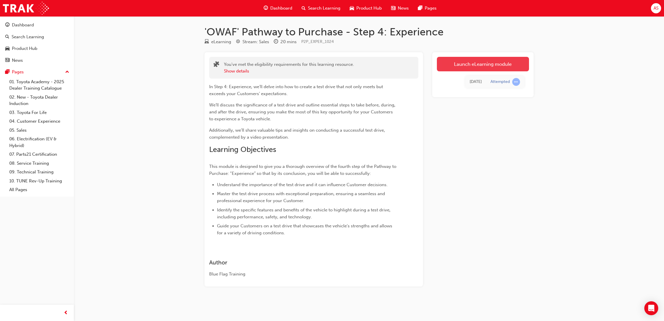
click at [470, 67] on link "Launch eLearning module" at bounding box center [483, 64] width 92 height 14
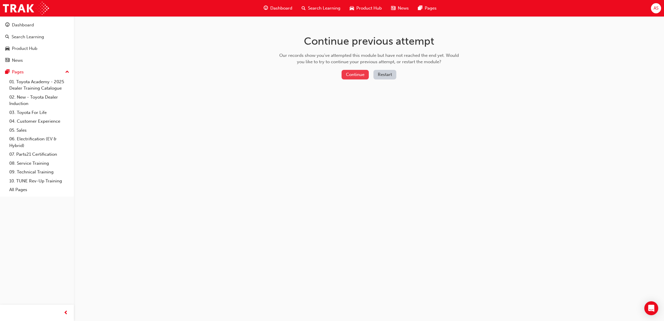
click at [361, 74] on button "Continue" at bounding box center [355, 75] width 27 height 10
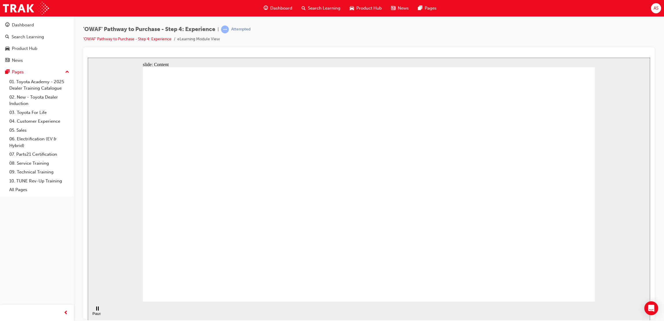
drag, startPoint x: 440, startPoint y: 172, endPoint x: 434, endPoint y: 165, distance: 8.8
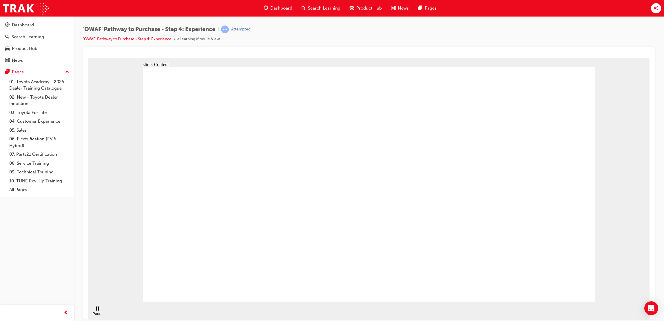
drag, startPoint x: 438, startPoint y: 164, endPoint x: 395, endPoint y: 206, distance: 59.6
drag, startPoint x: 374, startPoint y: 210, endPoint x: 342, endPoint y: 216, distance: 33.1
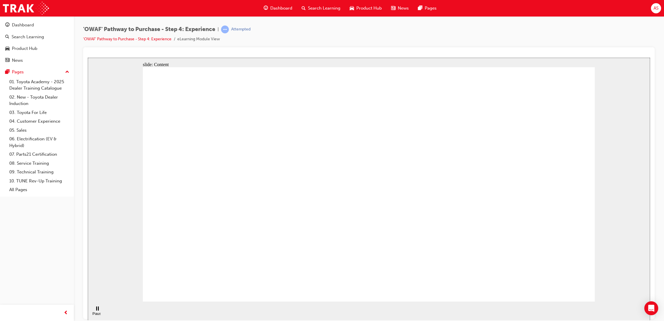
drag, startPoint x: 188, startPoint y: 240, endPoint x: 216, endPoint y: 212, distance: 39.7
drag, startPoint x: 362, startPoint y: 205, endPoint x: 500, endPoint y: 186, distance: 139.1
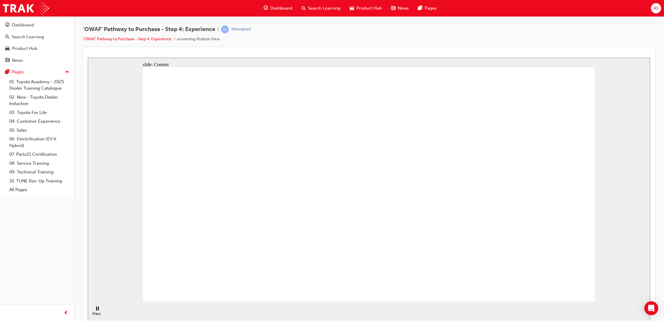
drag, startPoint x: 277, startPoint y: 148, endPoint x: 289, endPoint y: 155, distance: 13.9
drag, startPoint x: 293, startPoint y: 156, endPoint x: 413, endPoint y: 179, distance: 122.1
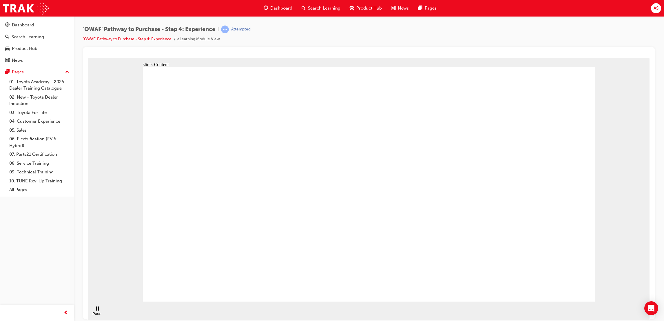
drag, startPoint x: 413, startPoint y: 179, endPoint x: 414, endPoint y: 225, distance: 45.8
drag, startPoint x: 365, startPoint y: 282, endPoint x: 368, endPoint y: 279, distance: 4.3
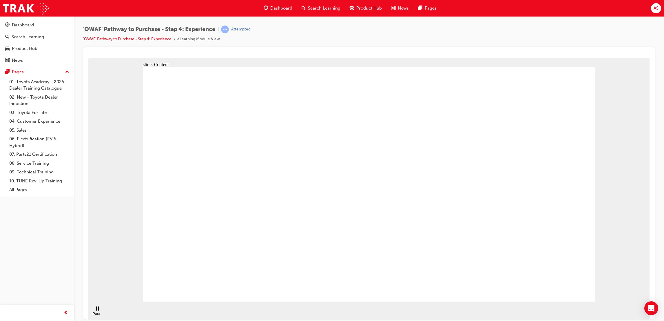
drag, startPoint x: 224, startPoint y: 153, endPoint x: 228, endPoint y: 151, distance: 4.4
drag, startPoint x: 119, startPoint y: 279, endPoint x: 107, endPoint y: 302, distance: 26.4
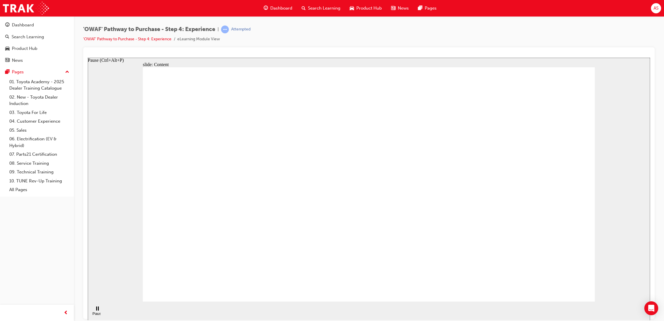
drag, startPoint x: 107, startPoint y: 302, endPoint x: 97, endPoint y: 309, distance: 11.9
click at [97, 311] on div "Pause (Ctrl+Alt+P)" at bounding box center [97, 315] width 10 height 9
click at [97, 311] on div "Play (Ctrl+Alt+P)" at bounding box center [97, 315] width 10 height 9
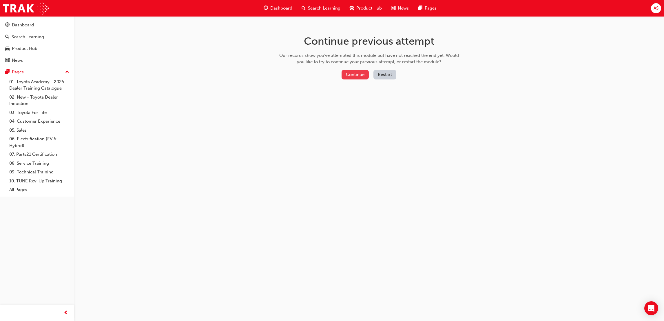
click at [353, 73] on button "Continue" at bounding box center [355, 75] width 27 height 10
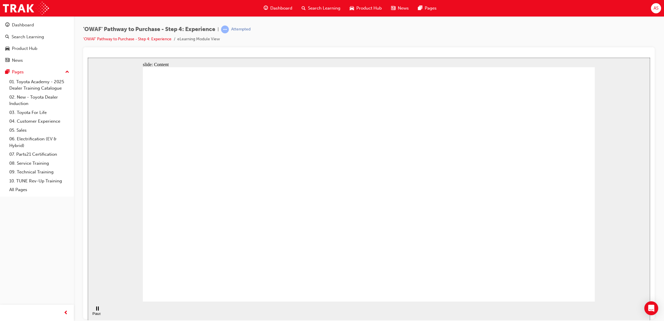
drag, startPoint x: 375, startPoint y: 230, endPoint x: 381, endPoint y: 240, distance: 11.7
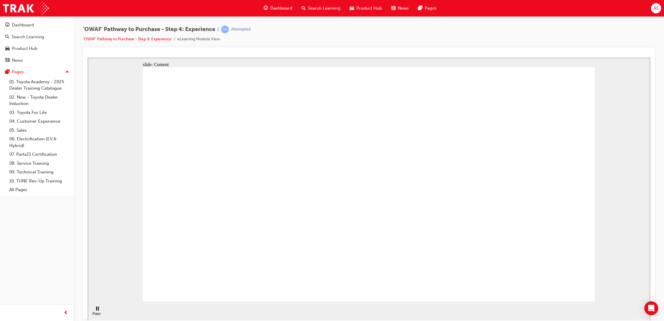
drag, startPoint x: 447, startPoint y: 166, endPoint x: 448, endPoint y: 170, distance: 3.5
drag, startPoint x: 448, startPoint y: 171, endPoint x: 444, endPoint y: 168, distance: 4.7
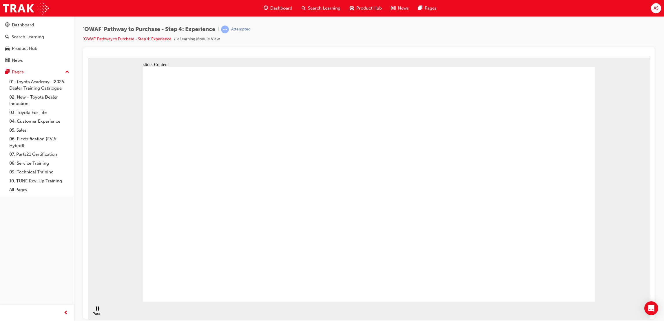
drag, startPoint x: 310, startPoint y: 201, endPoint x: 360, endPoint y: 215, distance: 52.4
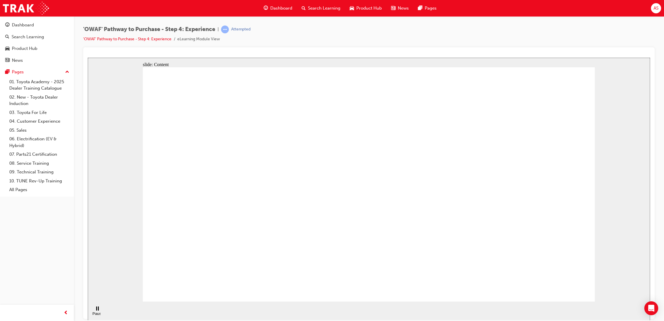
drag, startPoint x: 360, startPoint y: 215, endPoint x: 415, endPoint y: 234, distance: 58.1
drag, startPoint x: 417, startPoint y: 235, endPoint x: 408, endPoint y: 253, distance: 20.1
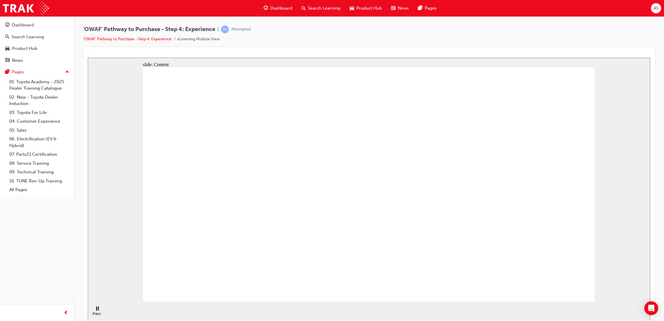
drag, startPoint x: 408, startPoint y: 253, endPoint x: 395, endPoint y: 234, distance: 22.4
drag, startPoint x: 395, startPoint y: 234, endPoint x: 393, endPoint y: 239, distance: 5.1
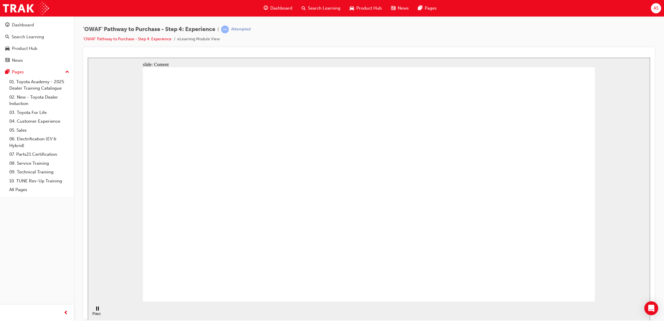
drag, startPoint x: 637, startPoint y: 188, endPoint x: 640, endPoint y: 183, distance: 5.5
click at [639, 184] on div "slide: Content Rectangle 1 Rectangle 4 Rectangle 1 Rectangle 2 Performance Rect…" at bounding box center [369, 188] width 562 height 262
drag, startPoint x: 640, startPoint y: 183, endPoint x: 631, endPoint y: 180, distance: 9.1
click at [640, 182] on div "slide: Content Rectangle 1 Rectangle 4 Rectangle 1 Rectangle 2 Performance Rect…" at bounding box center [369, 188] width 562 height 262
